Goal: Check status: Check status

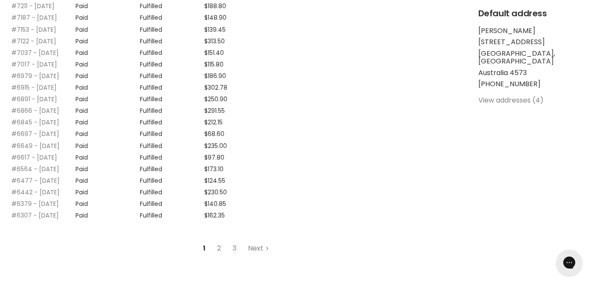
scroll to position [268, 0]
click at [45, 44] on link "#7122 - 06 May, 2025" at bounding box center [33, 40] width 45 height 9
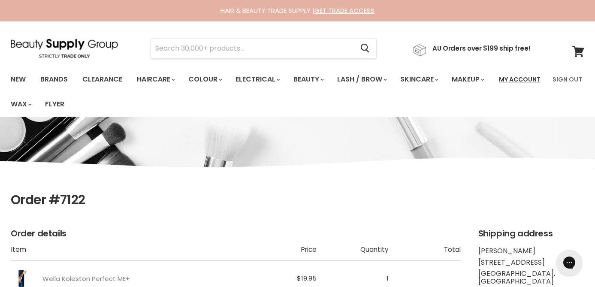
click at [507, 78] on link "My Account" at bounding box center [520, 79] width 52 height 18
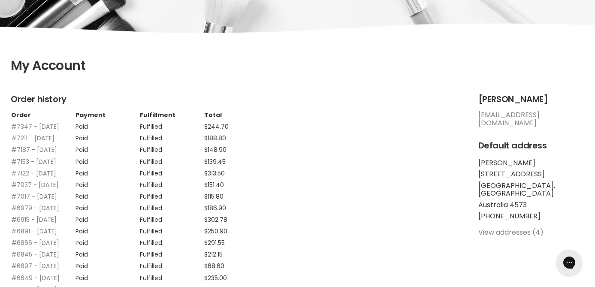
scroll to position [171, 0]
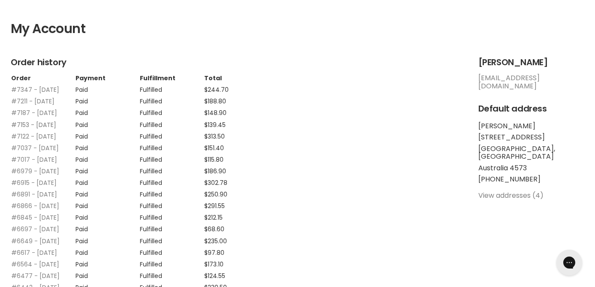
click at [47, 129] on link "#7153 - [DATE]" at bounding box center [33, 124] width 45 height 9
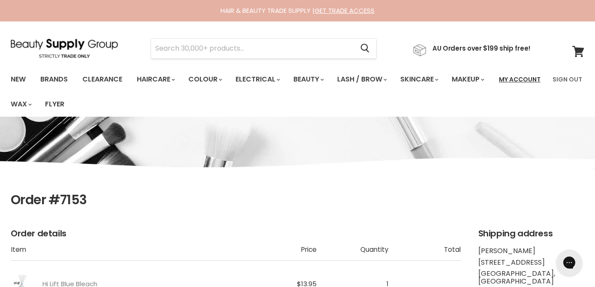
click at [535, 79] on link "My Account" at bounding box center [520, 79] width 52 height 18
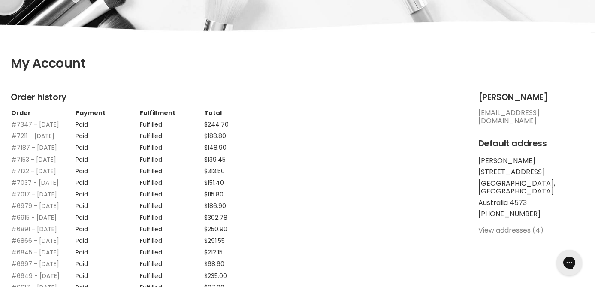
scroll to position [145, 0]
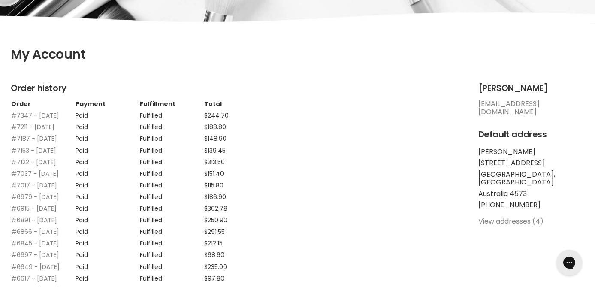
click at [39, 143] on link "#7187 - 16 May, 2025" at bounding box center [34, 138] width 46 height 9
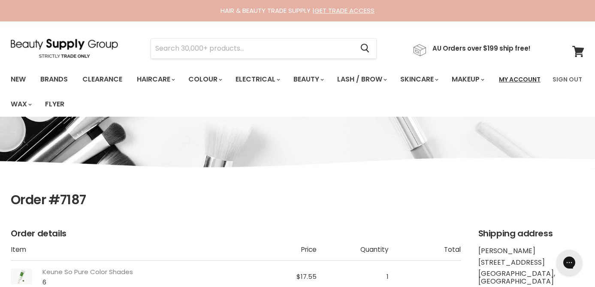
click at [519, 78] on link "My Account" at bounding box center [520, 79] width 52 height 18
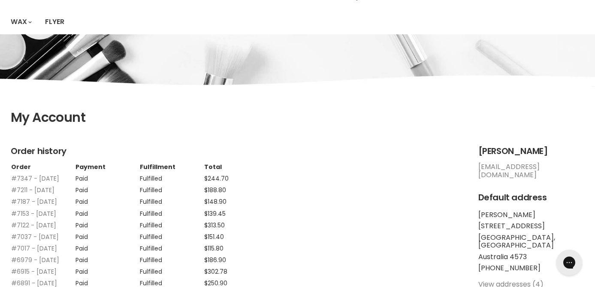
scroll to position [107, 0]
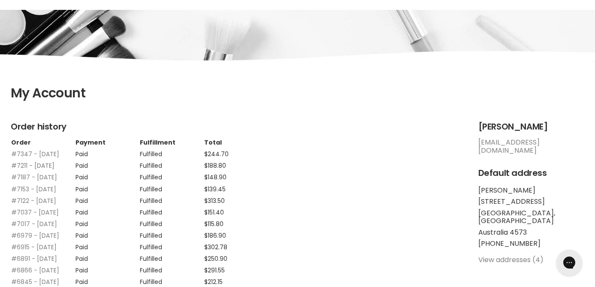
click at [26, 170] on link "#7211 - [DATE]" at bounding box center [32, 165] width 43 height 9
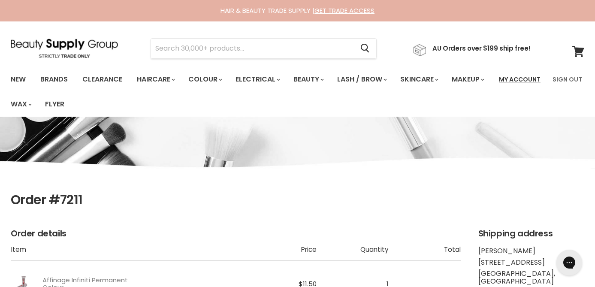
click at [525, 75] on link "My Account" at bounding box center [520, 79] width 52 height 18
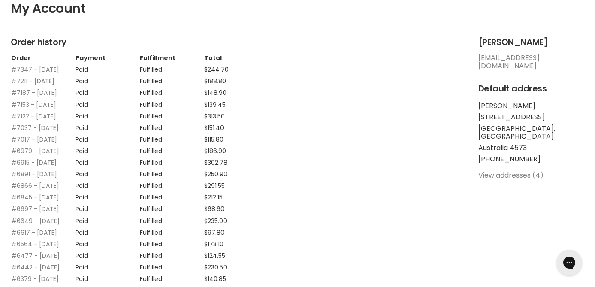
scroll to position [191, 0]
click at [35, 71] on link "#7347 - [DATE]" at bounding box center [35, 69] width 48 height 9
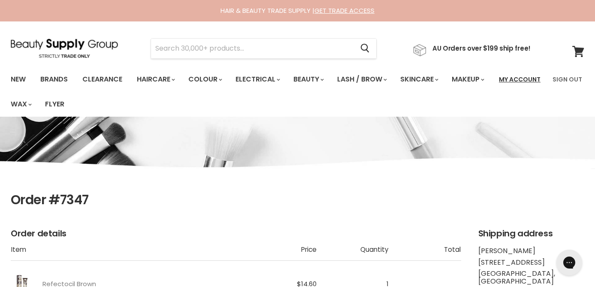
click at [527, 78] on link "My Account" at bounding box center [520, 79] width 52 height 18
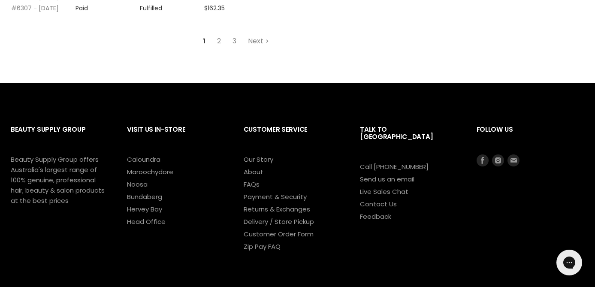
scroll to position [474, 0]
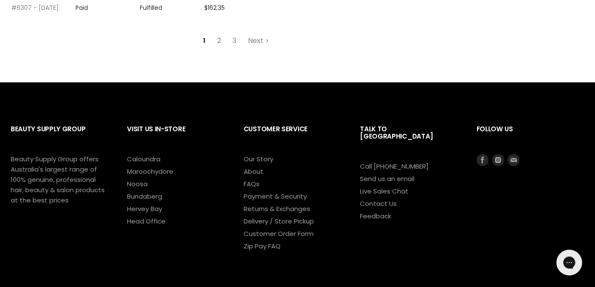
click at [220, 48] on link "2" at bounding box center [218, 40] width 13 height 15
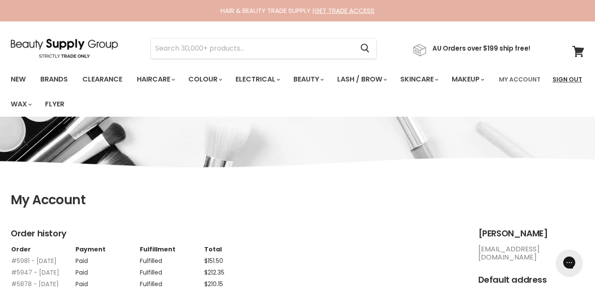
click at [560, 79] on link "Sign Out" at bounding box center [567, 79] width 40 height 18
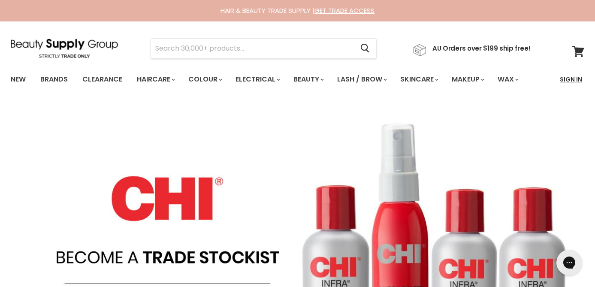
click at [563, 77] on link "Sign In" at bounding box center [570, 79] width 33 height 18
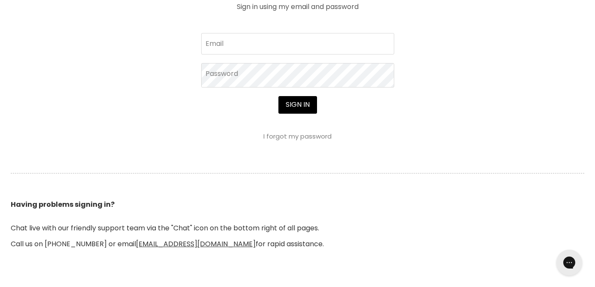
scroll to position [366, 0]
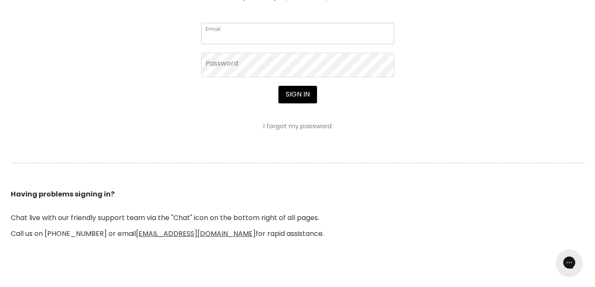
type input "[EMAIL_ADDRESS][DOMAIN_NAME]"
